Goal: Task Accomplishment & Management: Use online tool/utility

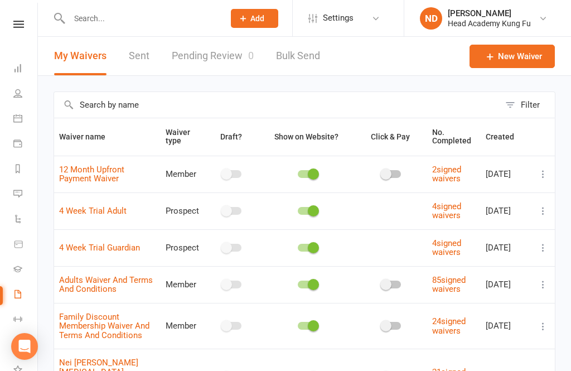
select select "50"
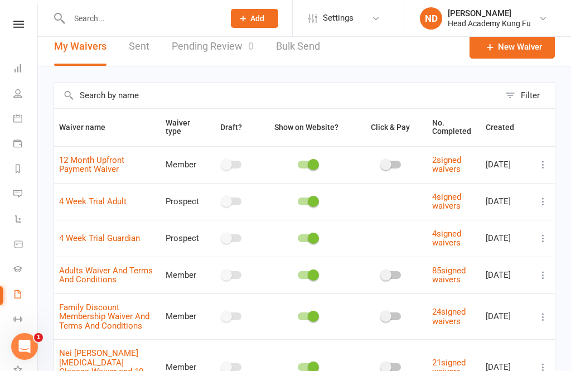
click at [21, 118] on icon at bounding box center [17, 118] width 9 height 9
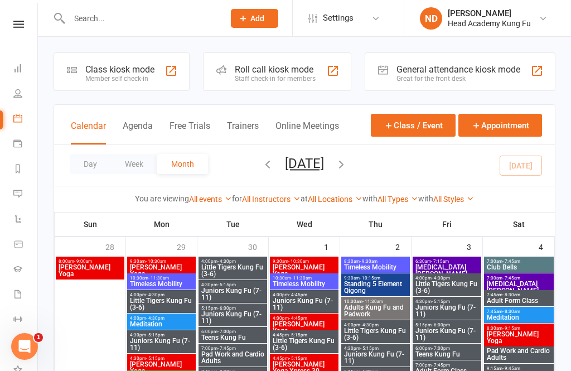
click at [257, 72] on div "Roll call kiosk mode" at bounding box center [275, 69] width 81 height 11
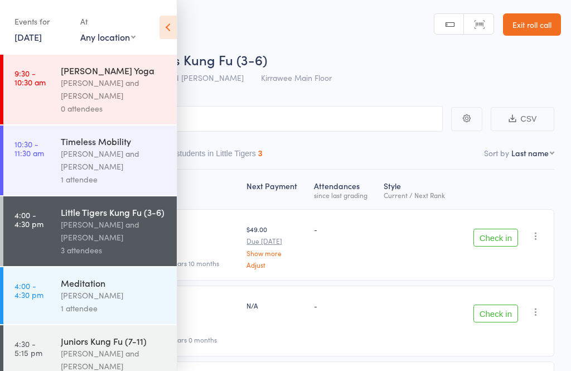
click at [111, 235] on div "[PERSON_NAME] and [PERSON_NAME]" at bounding box center [114, 231] width 106 height 26
click at [96, 202] on div "Little Tigers Kung Fu (3-6) [PERSON_NAME] and [PERSON_NAME] 3 attendees" at bounding box center [119, 231] width 116 height 70
click at [352, 33] on header "Roll Call for Little Tigers Kung Fu (3-6) [DATE] 16:00 [PERSON_NAME] and [PERSO…" at bounding box center [285, 44] width 571 height 89
click at [339, 19] on header "Roll Call for Little Tigers Kung Fu (3-6) [DATE] 16:00 [PERSON_NAME] and [PERSO…" at bounding box center [285, 44] width 571 height 89
click at [166, 31] on icon at bounding box center [167, 27] width 17 height 23
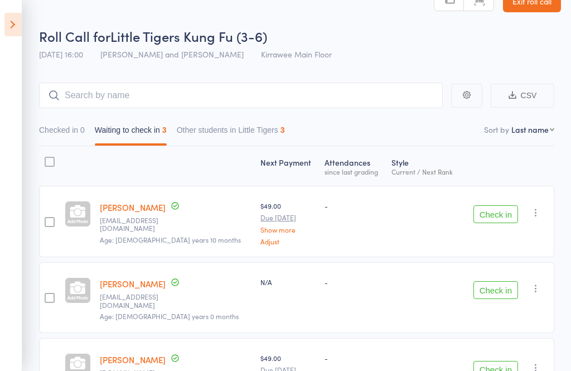
scroll to position [26, 0]
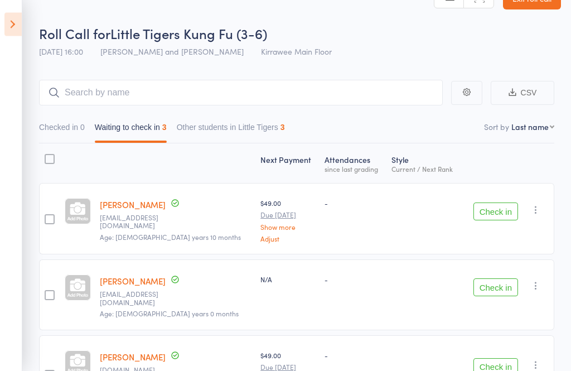
click at [51, 139] on button "Checked in 0" at bounding box center [62, 131] width 46 height 26
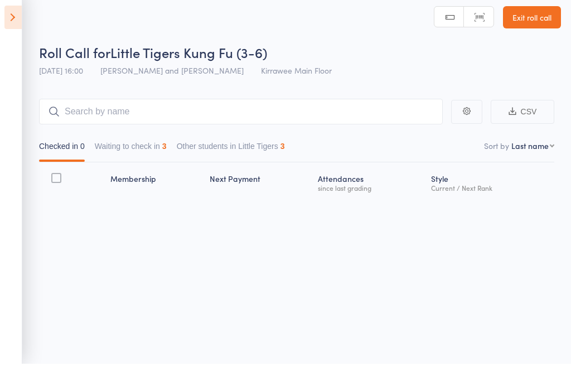
scroll to position [8, 0]
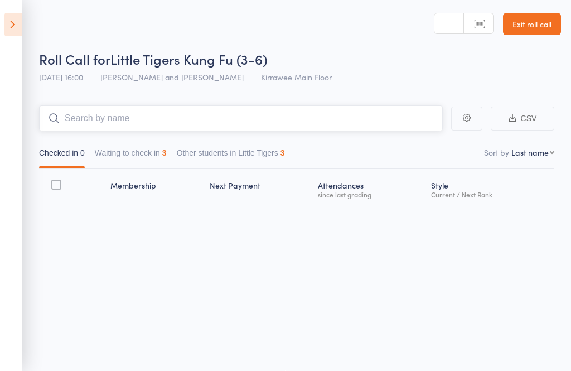
click at [266, 111] on input "search" at bounding box center [241, 118] width 404 height 26
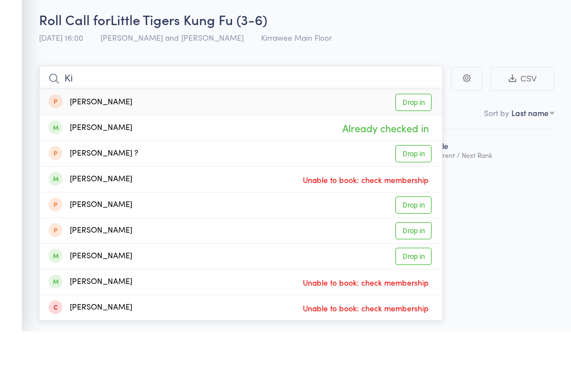
type input "K"
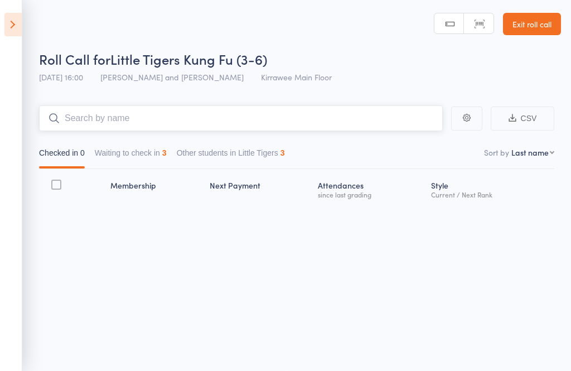
click at [240, 116] on input "search" at bounding box center [241, 118] width 404 height 26
click at [30, 19] on header "Roll Call for Little Tigers Kung Fu (3-6) [DATE] 16:00 [PERSON_NAME] and [PERSO…" at bounding box center [285, 43] width 571 height 89
click at [20, 27] on icon at bounding box center [12, 24] width 17 height 23
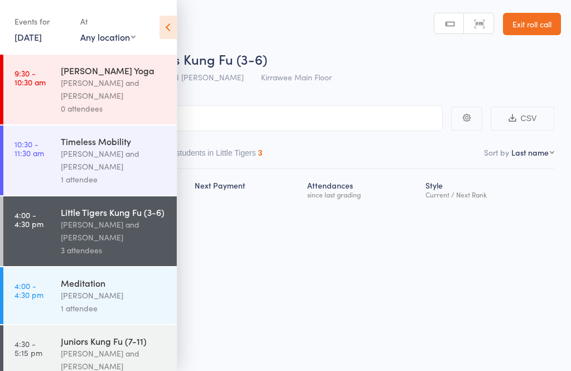
click at [292, 278] on div "Roll Call for Little Tigers Kung Fu (3-6) [DATE] 16:00 [PERSON_NAME] and [PERSO…" at bounding box center [285, 184] width 571 height 371
click at [171, 17] on icon at bounding box center [167, 27] width 17 height 23
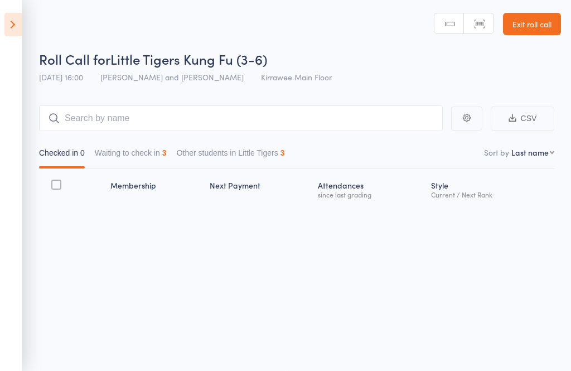
click at [154, 143] on button "Waiting to check in 3" at bounding box center [131, 156] width 72 height 26
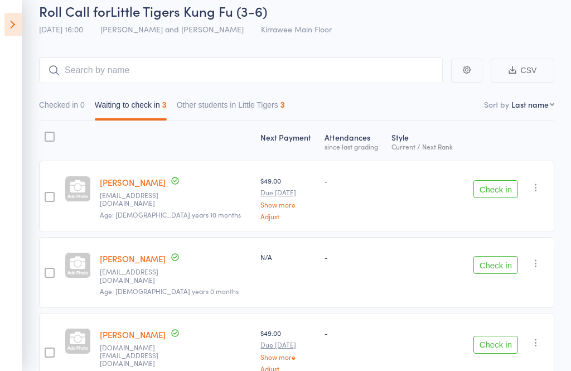
scroll to position [70, 0]
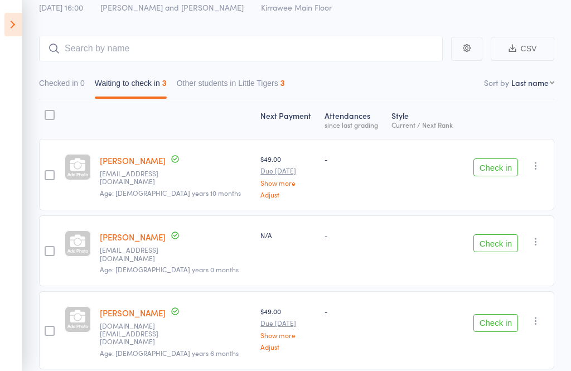
click at [503, 242] on button "Check in" at bounding box center [495, 243] width 45 height 18
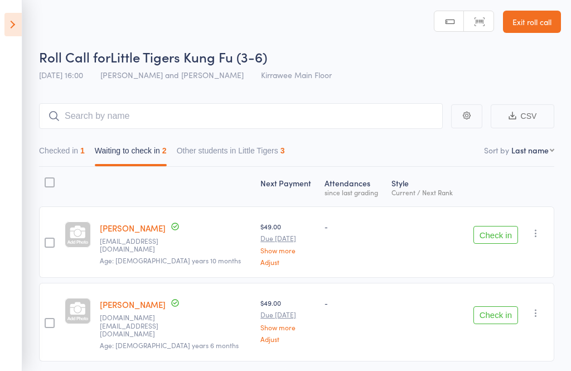
click at [501, 236] on button "Check in" at bounding box center [495, 235] width 45 height 18
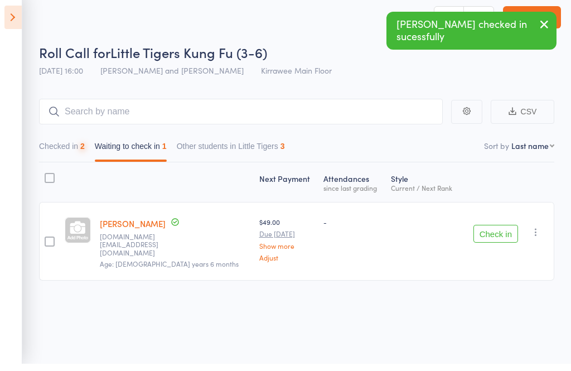
scroll to position [8, 0]
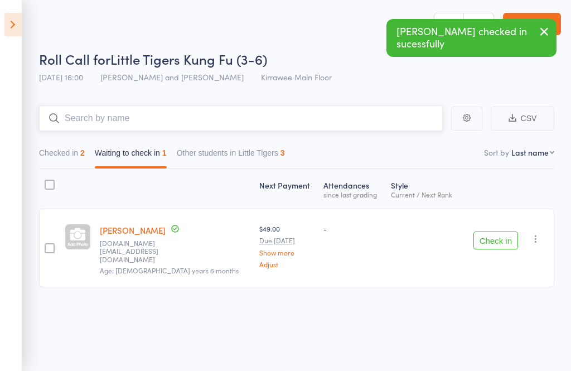
click at [195, 110] on input "search" at bounding box center [241, 118] width 404 height 26
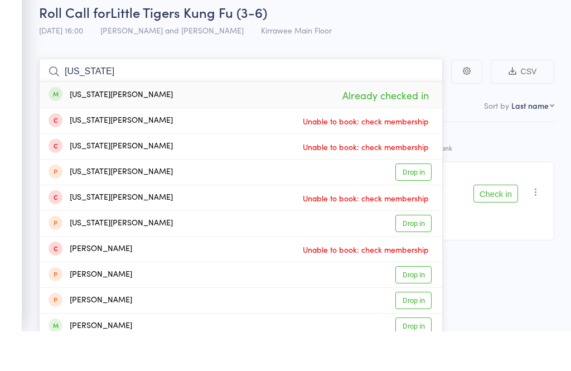
click at [377, 98] on input "[US_STATE]" at bounding box center [241, 111] width 404 height 26
click at [453, 42] on div "Roll Call for Little Tigers Kung Fu (3-6)" at bounding box center [300, 51] width 522 height 18
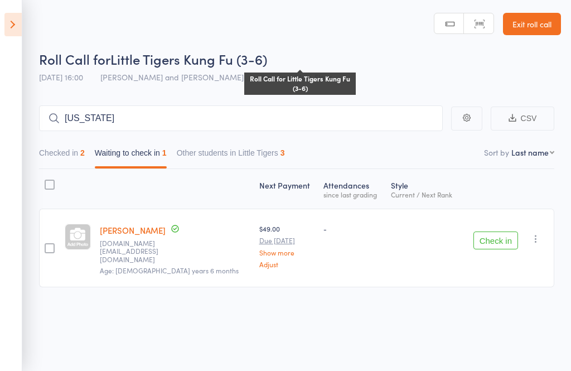
click at [271, 143] on button "Other students in Little Tigers 3" at bounding box center [231, 156] width 108 height 26
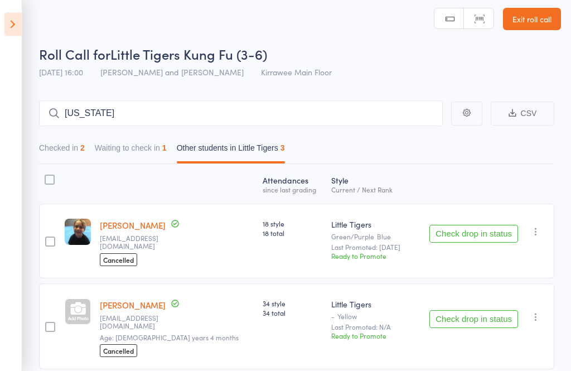
scroll to position [0, 0]
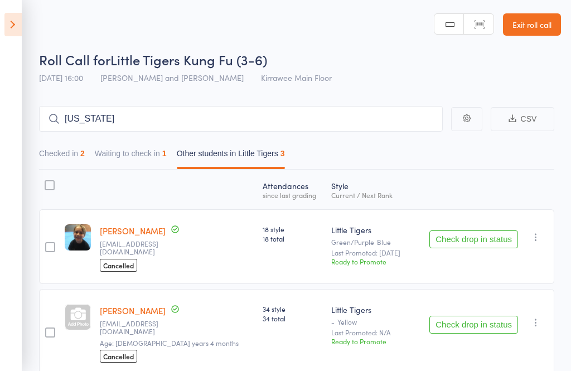
click at [142, 154] on button "Waiting to check in 1" at bounding box center [131, 156] width 72 height 26
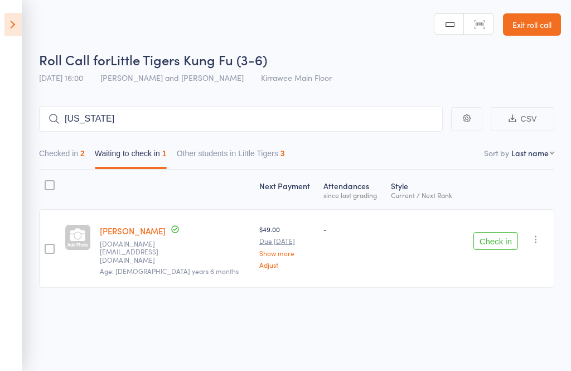
click at [72, 148] on button "Checked in 2" at bounding box center [62, 156] width 46 height 26
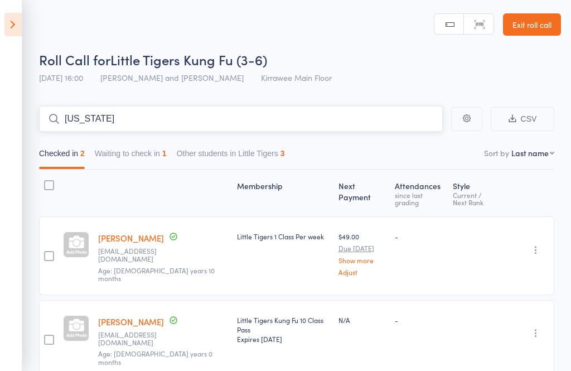
click at [260, 121] on input "[US_STATE]" at bounding box center [241, 119] width 404 height 26
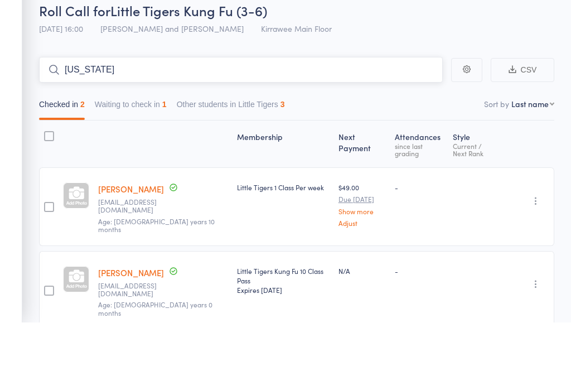
click at [376, 106] on input "[US_STATE]" at bounding box center [241, 119] width 404 height 26
type input "G"
click at [515, 50] on div "Roll Call for Little Tigers Kung Fu (3-6) [DATE] 16:00 [PERSON_NAME] and [PERSO…" at bounding box center [300, 69] width 522 height 39
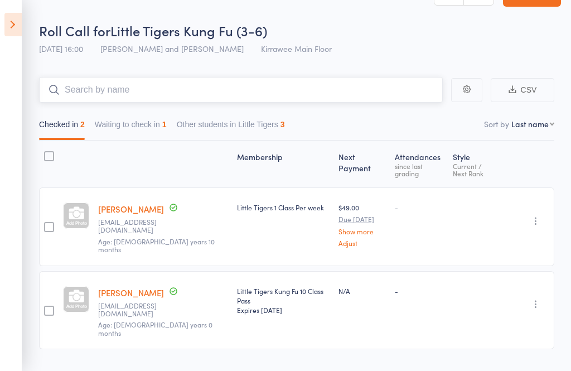
click at [222, 87] on input "search" at bounding box center [241, 90] width 404 height 26
